Goal: Check status: Check status

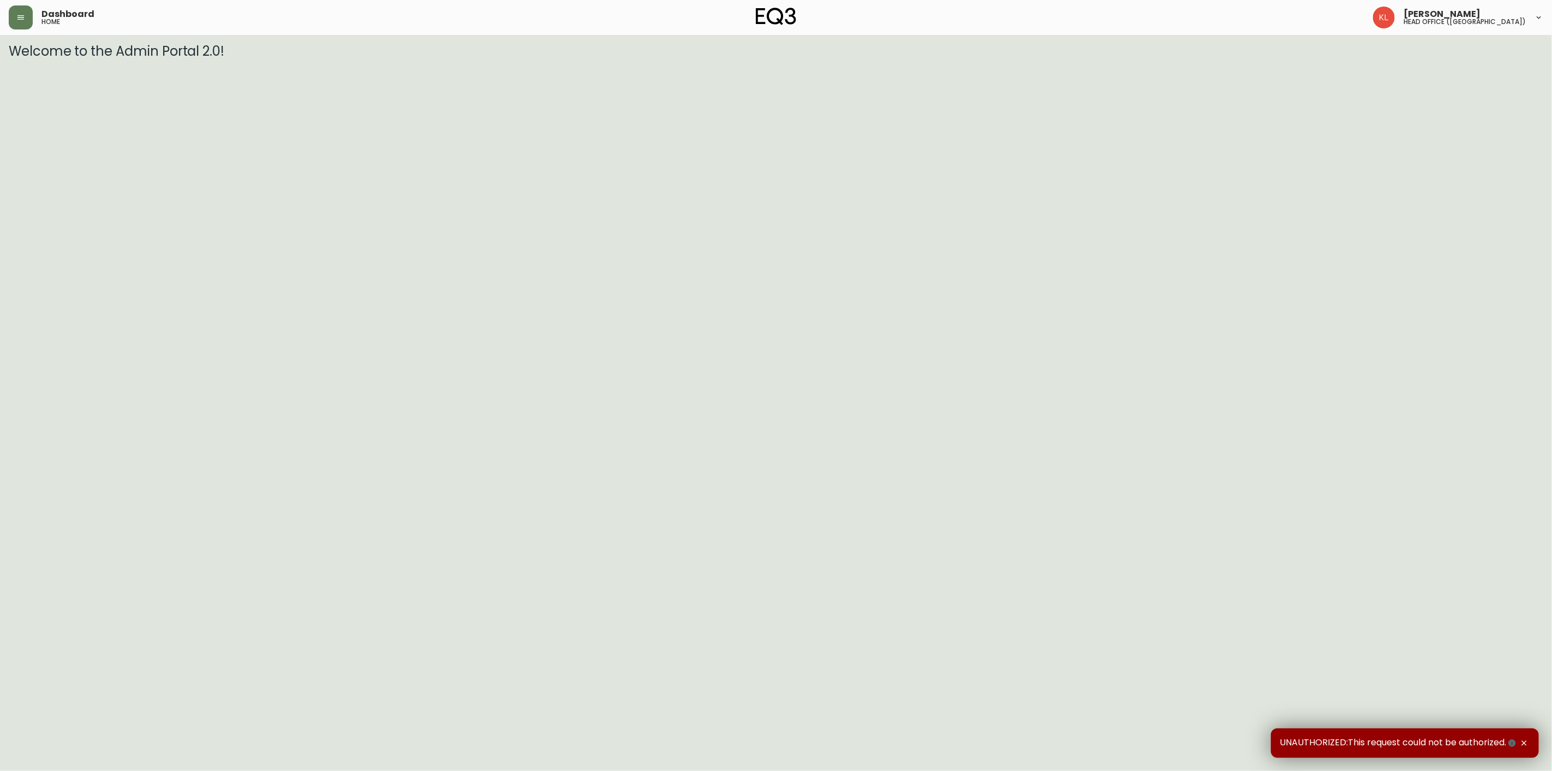
click at [34, 15] on div "Dashboard home" at bounding box center [264, 17] width 511 height 24
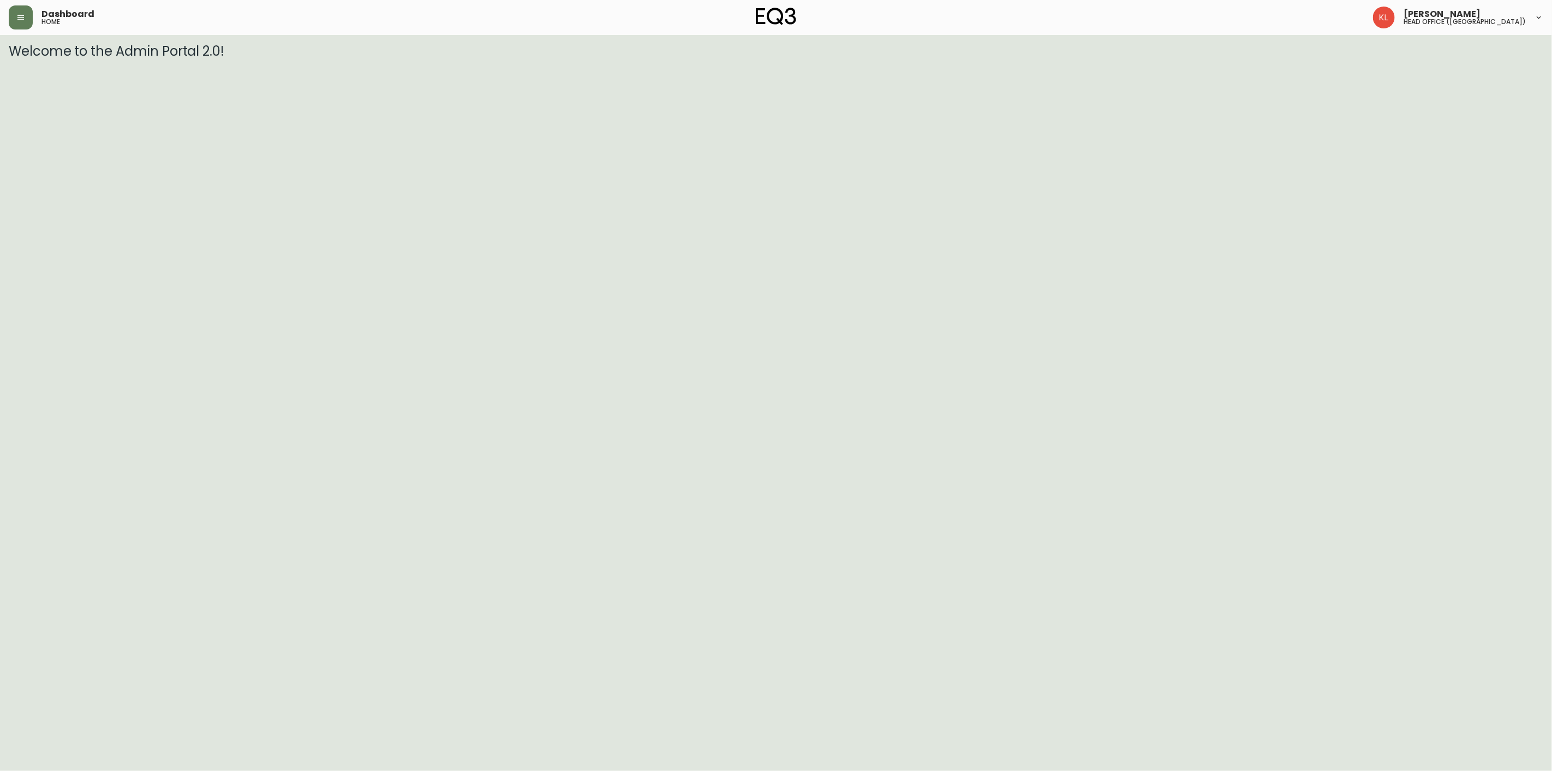
click at [7, 14] on header "Dashboard home [PERSON_NAME] head office ([GEOGRAPHIC_DATA])" at bounding box center [776, 17] width 1552 height 35
click at [9, 14] on button "button" at bounding box center [21, 17] width 24 height 24
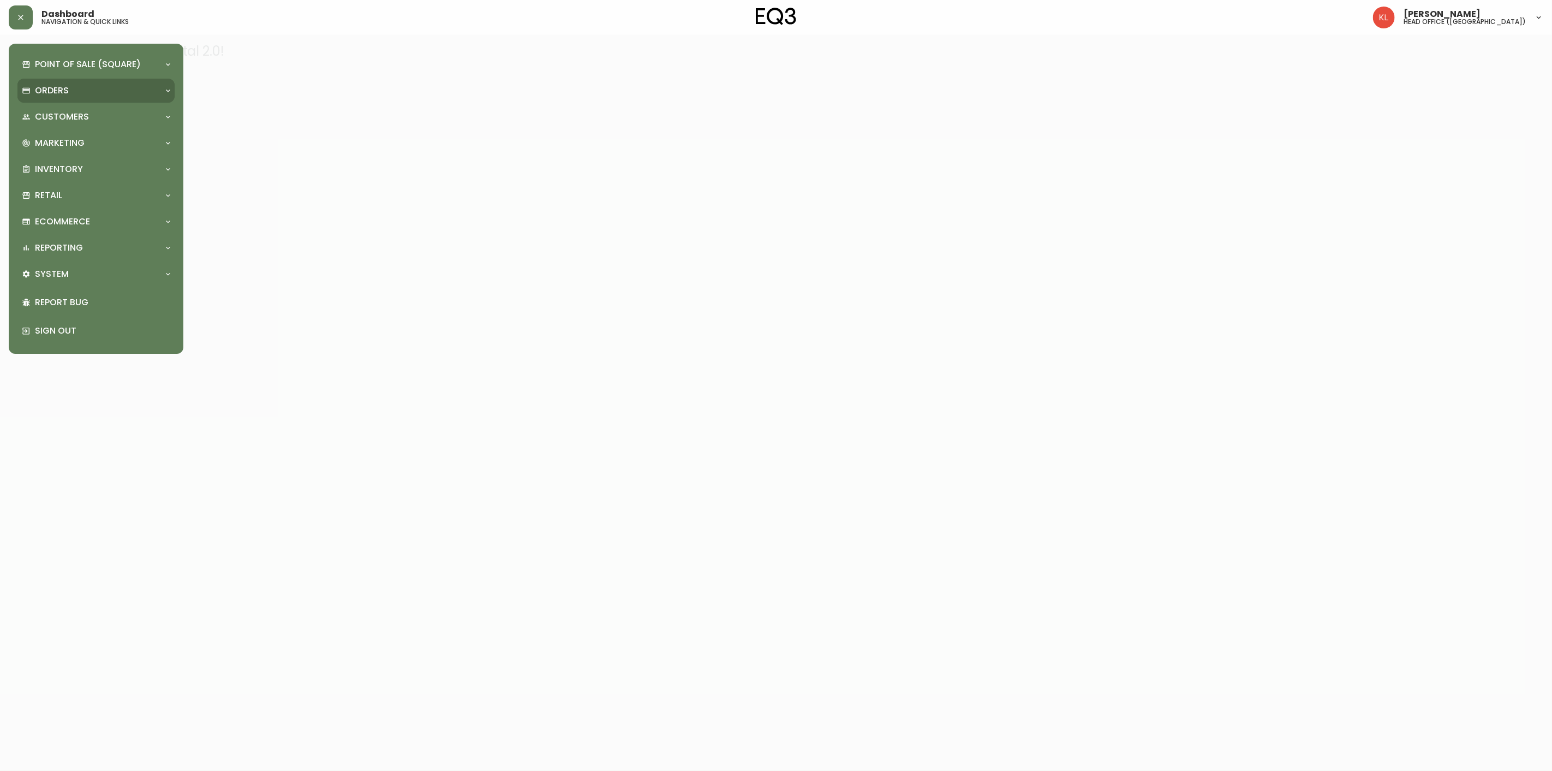
click at [46, 90] on p "Orders" at bounding box center [52, 91] width 34 height 12
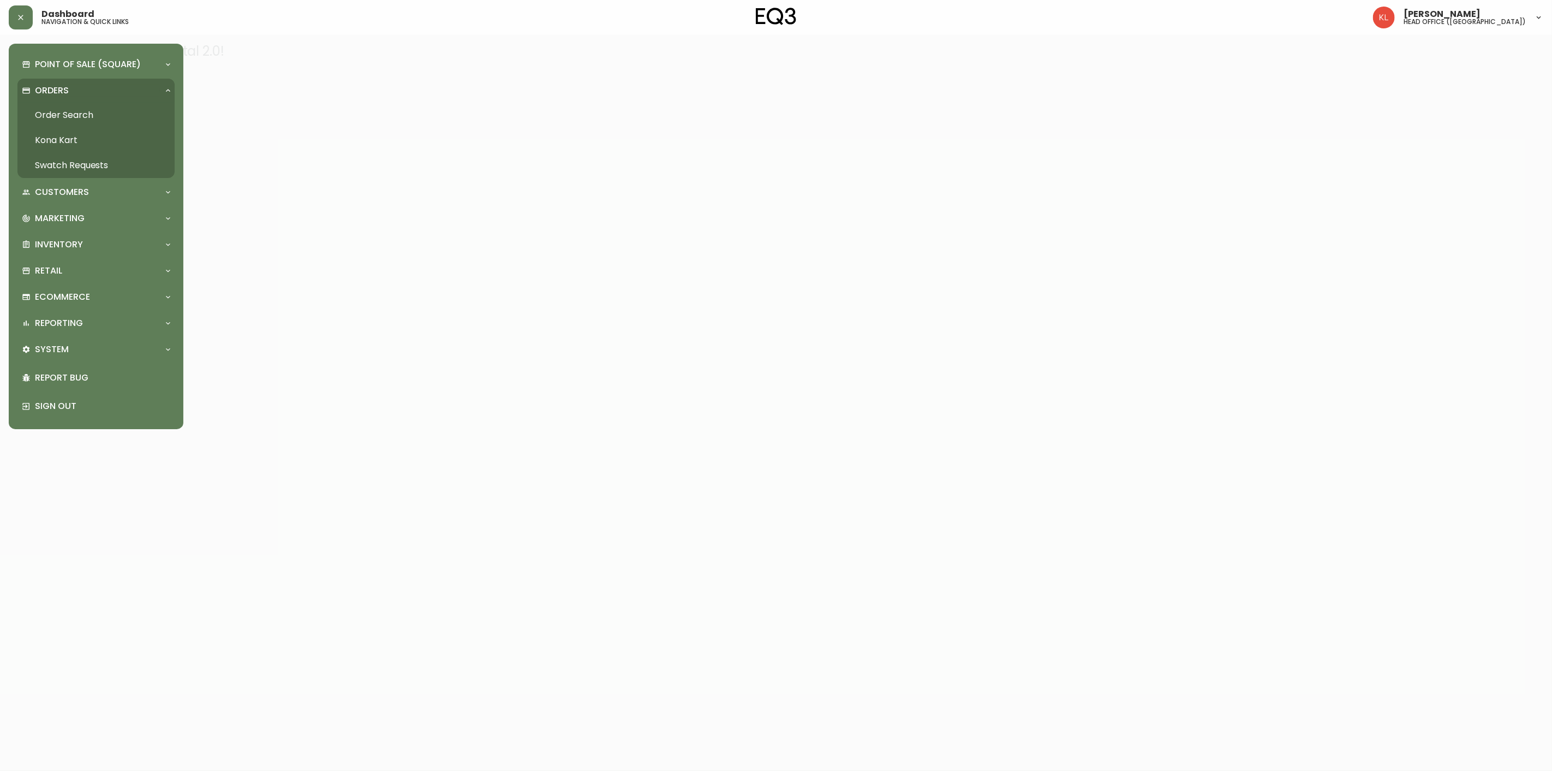
click at [68, 118] on link "Order Search" at bounding box center [95, 115] width 157 height 25
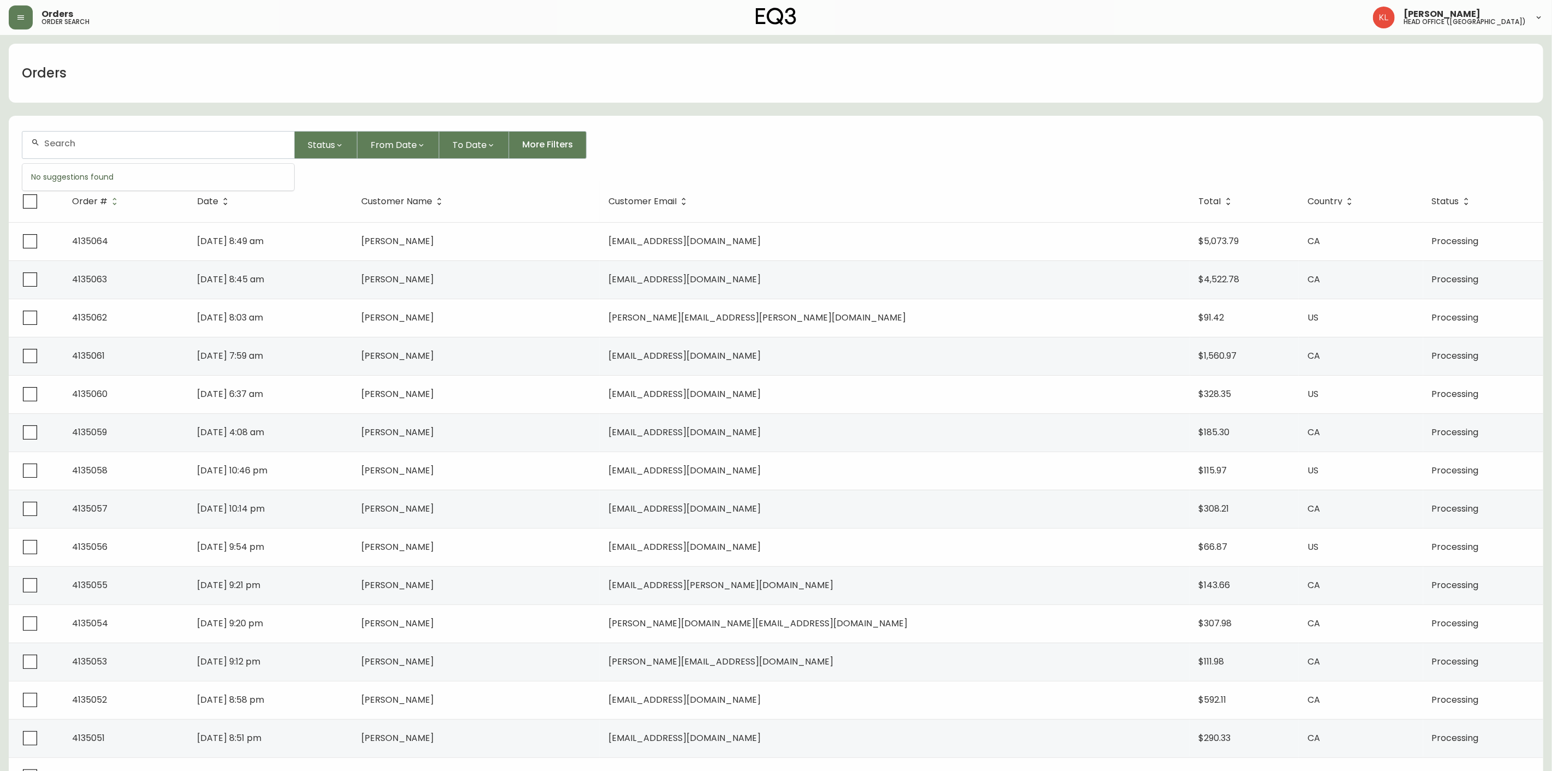
click at [82, 138] on input "text" at bounding box center [164, 143] width 241 height 10
paste input "4133929"
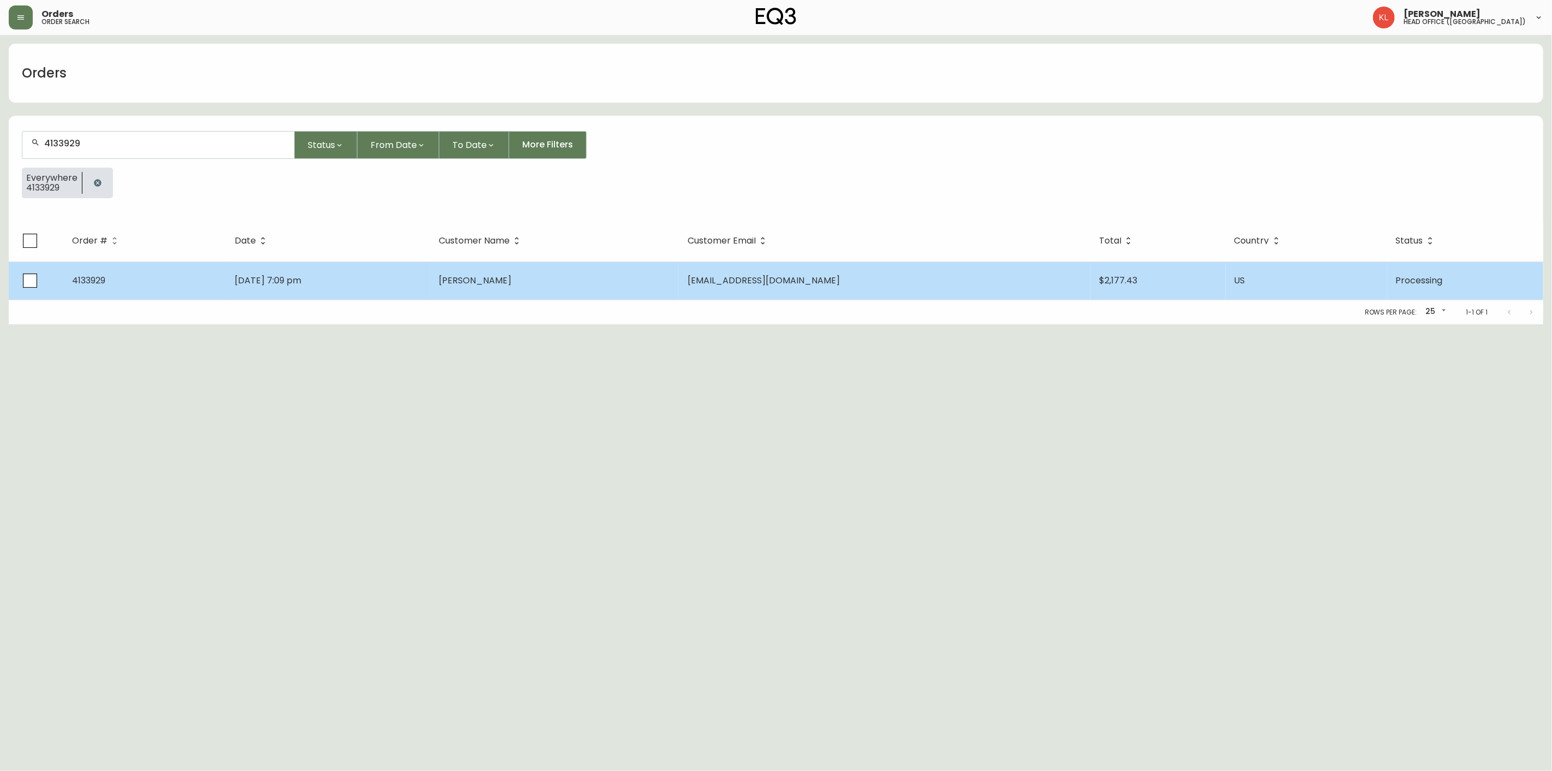
type input "4133929"
click at [335, 268] on td "[DATE] 7:09 pm" at bounding box center [328, 280] width 204 height 38
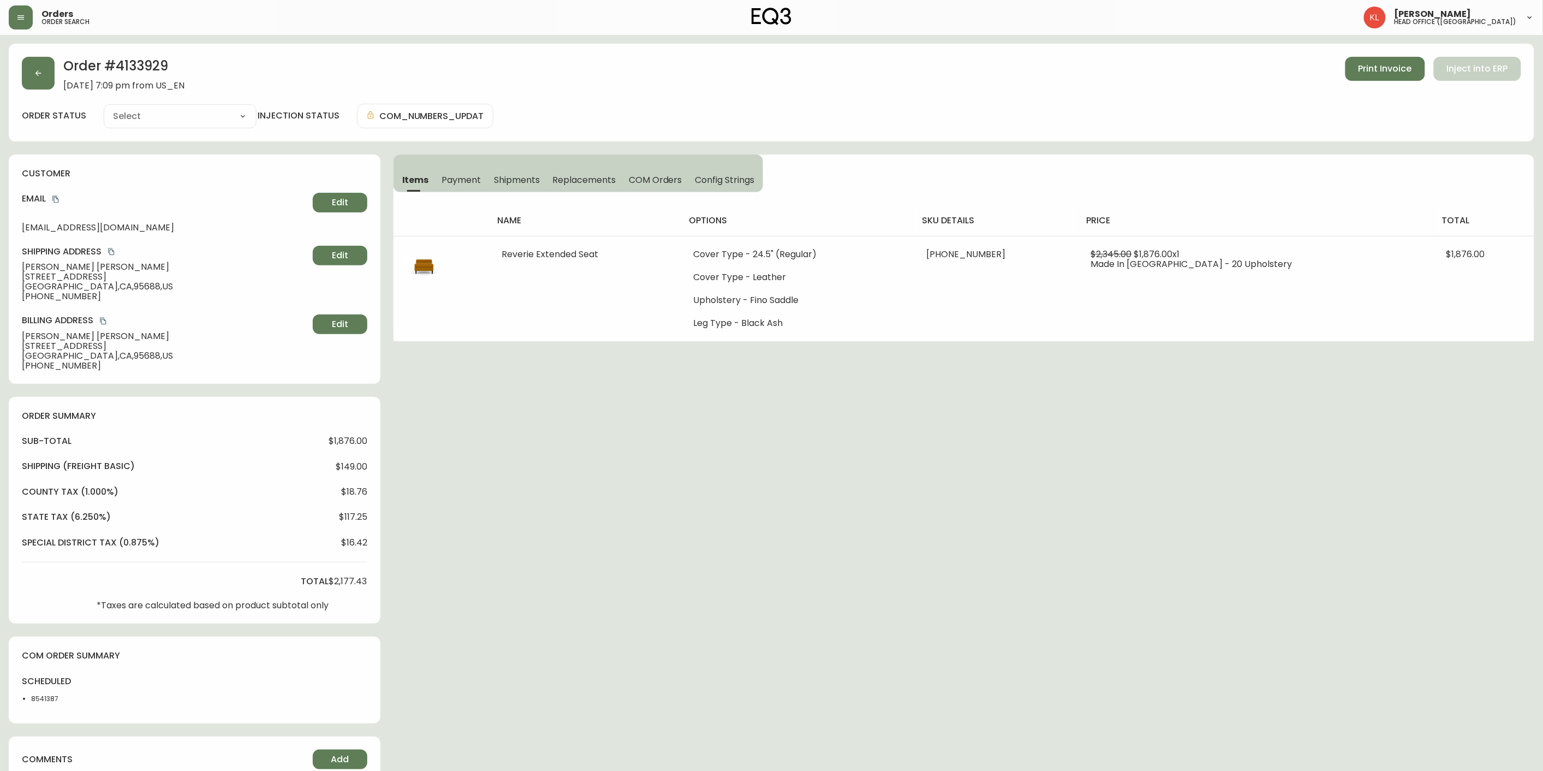
type input "Processing"
select select "PROCESSING"
